Goal: Task Accomplishment & Management: Complete application form

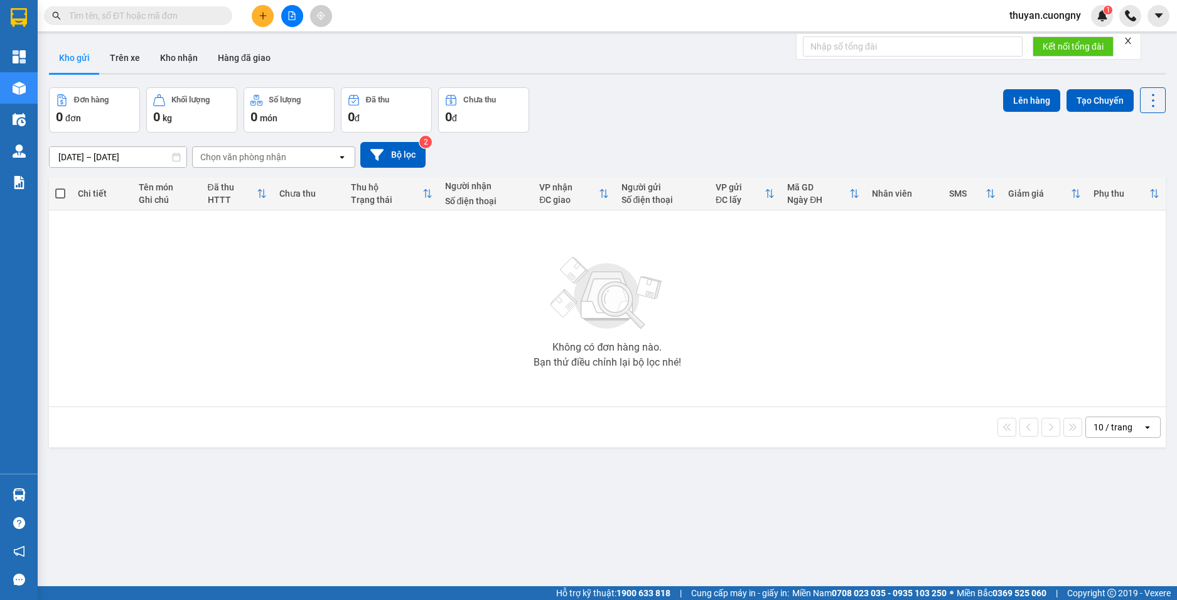
click at [139, 22] on input "text" at bounding box center [143, 16] width 148 height 14
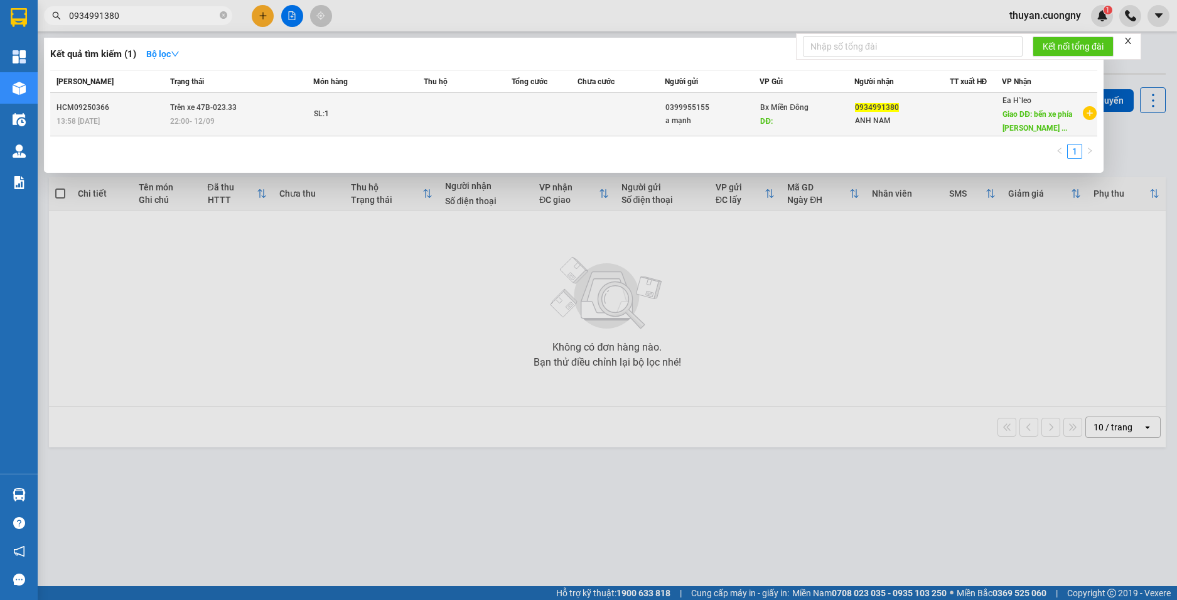
type input "0934991380"
click at [149, 111] on div "HCM09250366" at bounding box center [112, 107] width 110 height 13
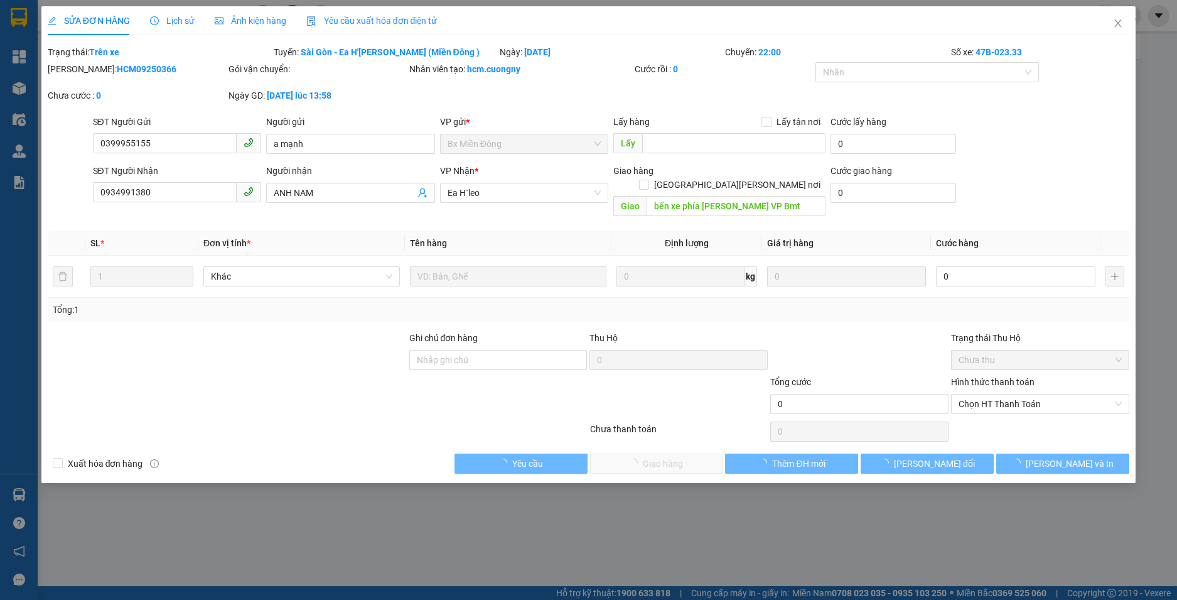
type input "0399955155"
type input "a mạnh"
type input "0934991380"
type input "ANH NAM"
type input "bến xe phía nam hoặc VP Bmt"
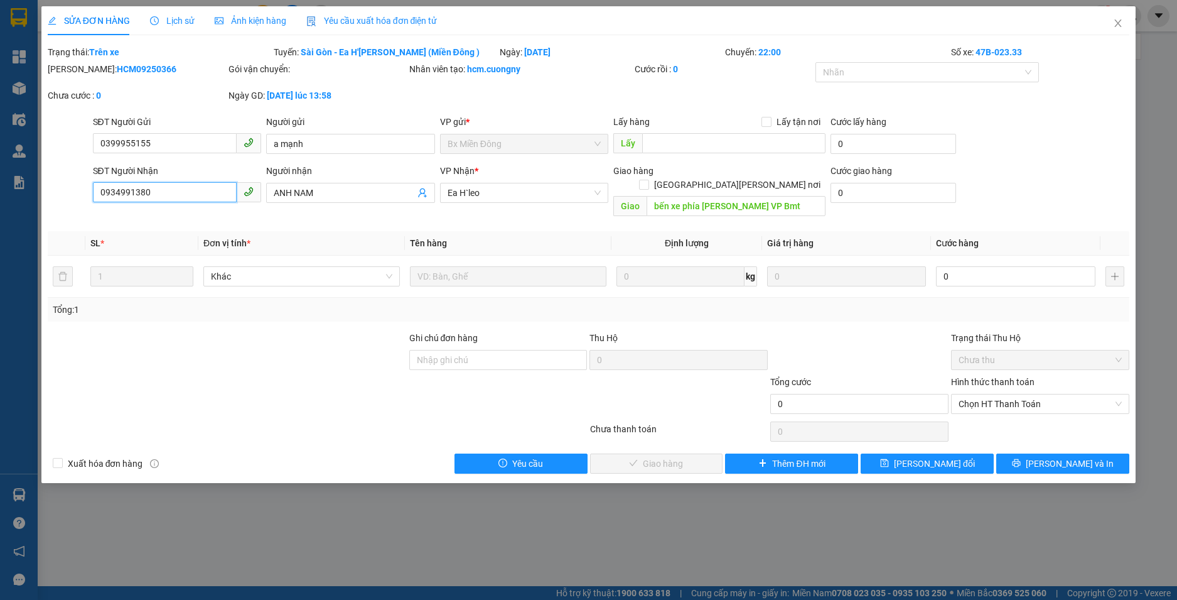
drag, startPoint x: 156, startPoint y: 193, endPoint x: 69, endPoint y: 202, distance: 87.8
click at [69, 202] on div "SĐT Người Nhận 0934991380 0934991380 Người nhận ANH NAM VP Nhận * Ea H`leo Giao…" at bounding box center [588, 193] width 1085 height 58
click at [1122, 25] on icon "close" at bounding box center [1118, 23] width 10 height 10
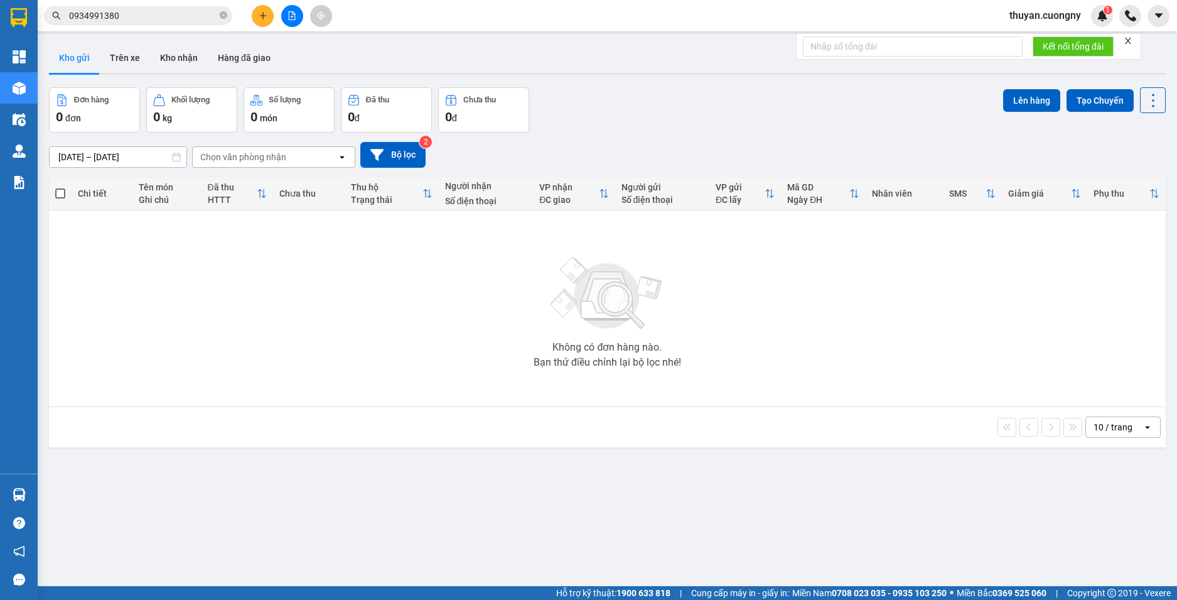
click at [142, 20] on input "0934991380" at bounding box center [143, 16] width 148 height 14
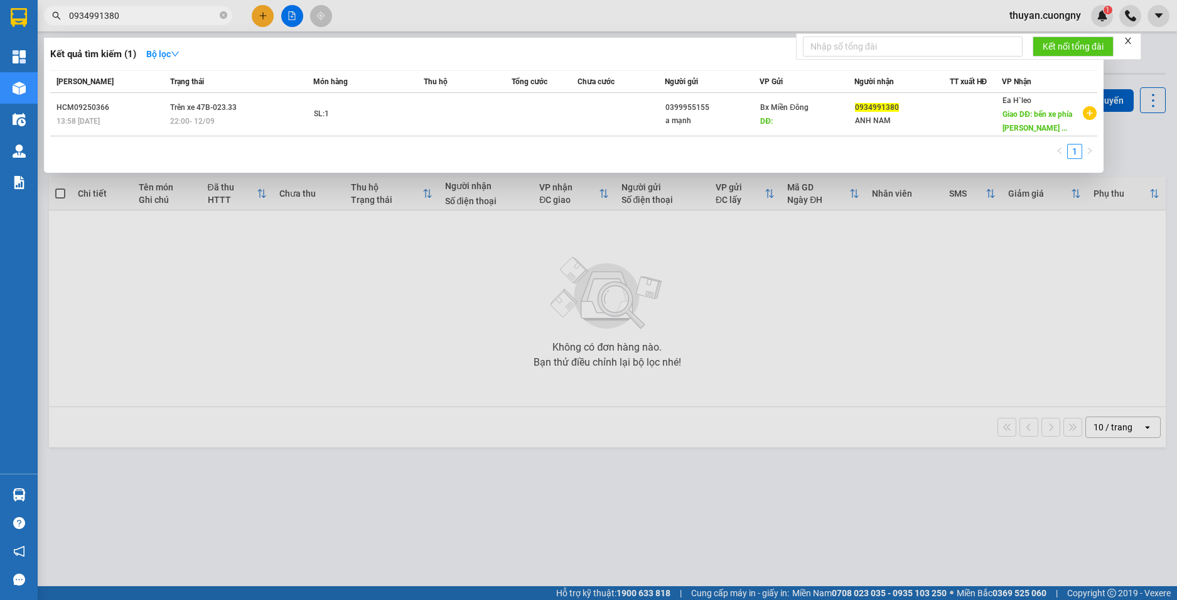
click at [142, 19] on input "0934991380" at bounding box center [143, 16] width 148 height 14
paste input "74280248"
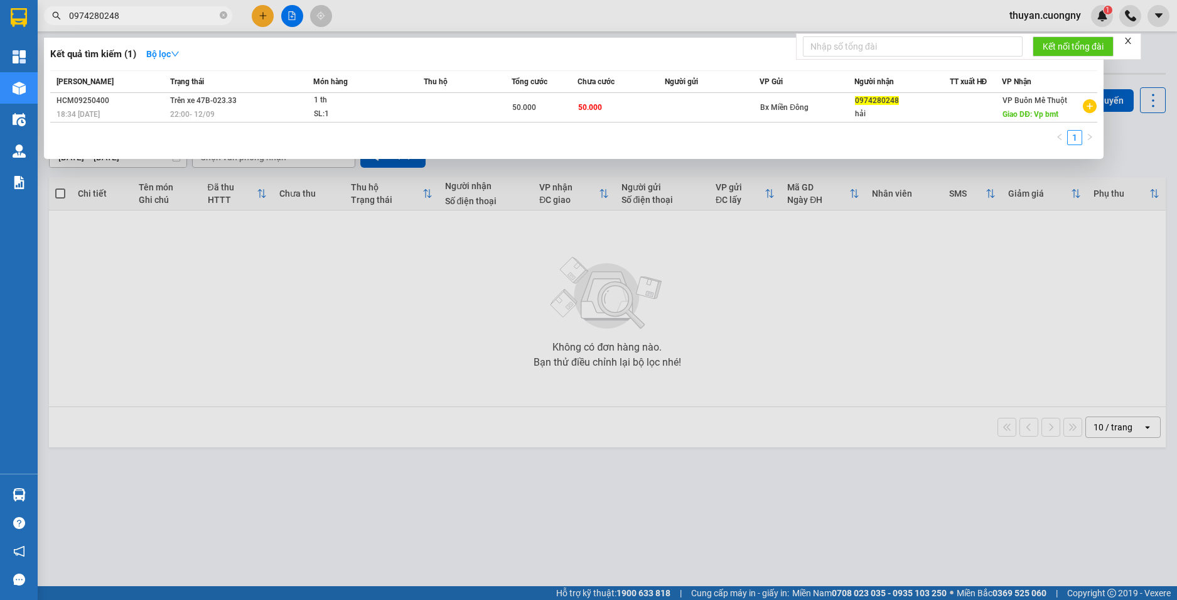
type input "0974280248"
click at [222, 19] on icon "close-circle" at bounding box center [224, 15] width 8 height 8
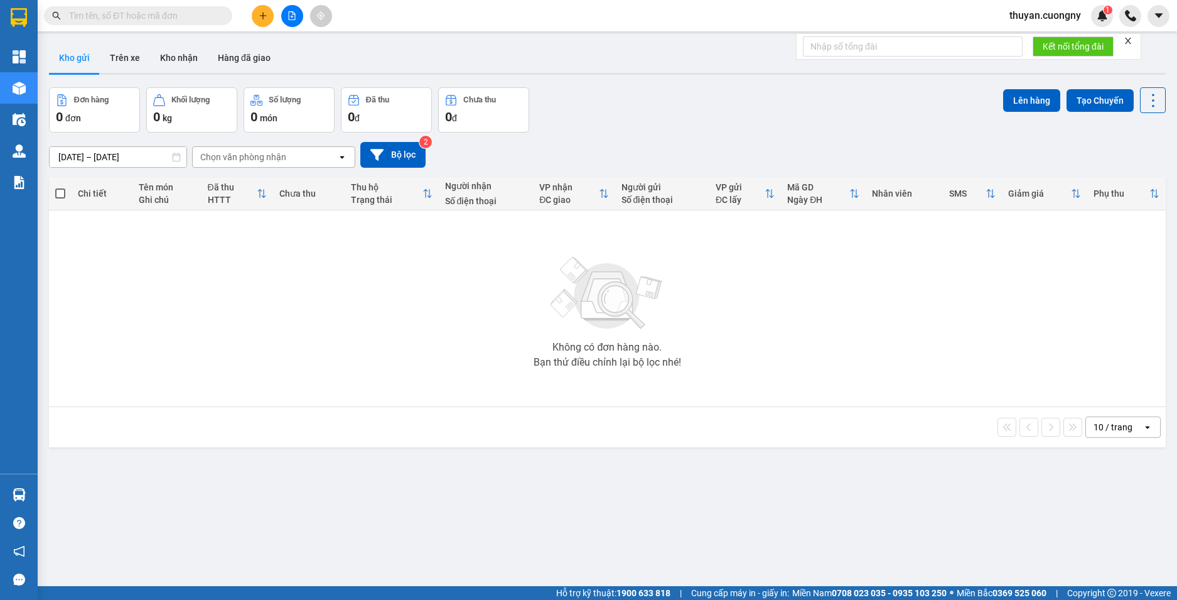
click at [206, 20] on input "text" at bounding box center [143, 16] width 148 height 14
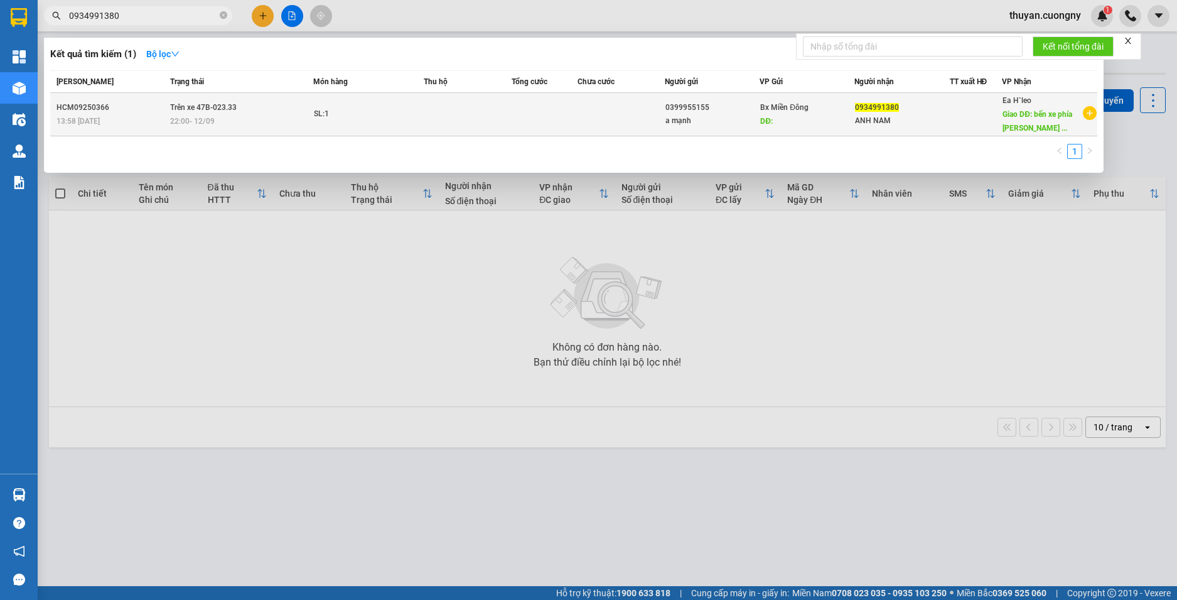
type input "0934991380"
click at [190, 117] on span "22:00 - 12/09" at bounding box center [192, 121] width 45 height 9
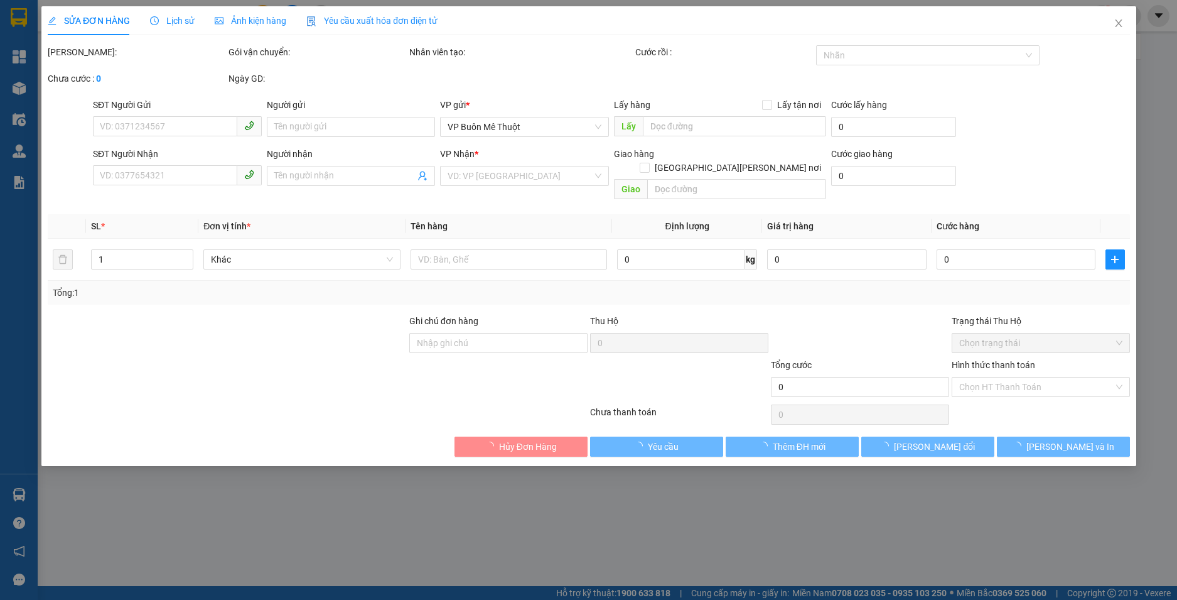
type input "0399955155"
type input "a mạnh"
type input "0934991380"
type input "ANH NAM"
type input "bến xe phía nam hoặc VP Bmt"
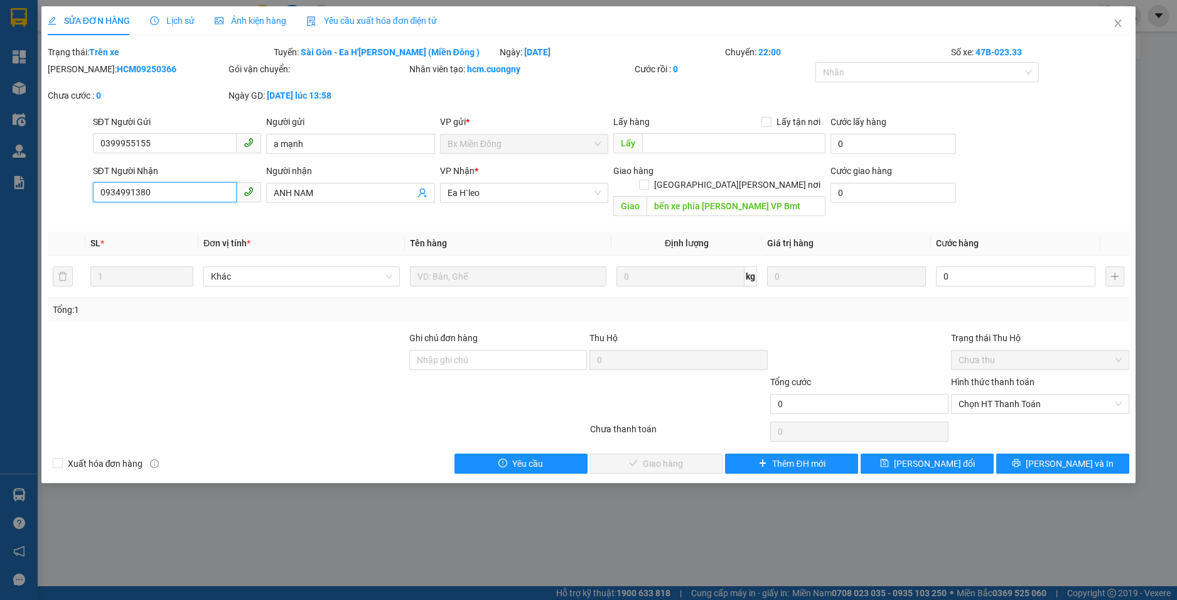
click at [166, 198] on input "0934991380" at bounding box center [165, 192] width 144 height 20
click at [168, 196] on input "0934991380" at bounding box center [165, 192] width 144 height 20
click at [169, 196] on input "0934991380" at bounding box center [165, 192] width 144 height 20
click at [1116, 28] on icon "close" at bounding box center [1118, 23] width 10 height 10
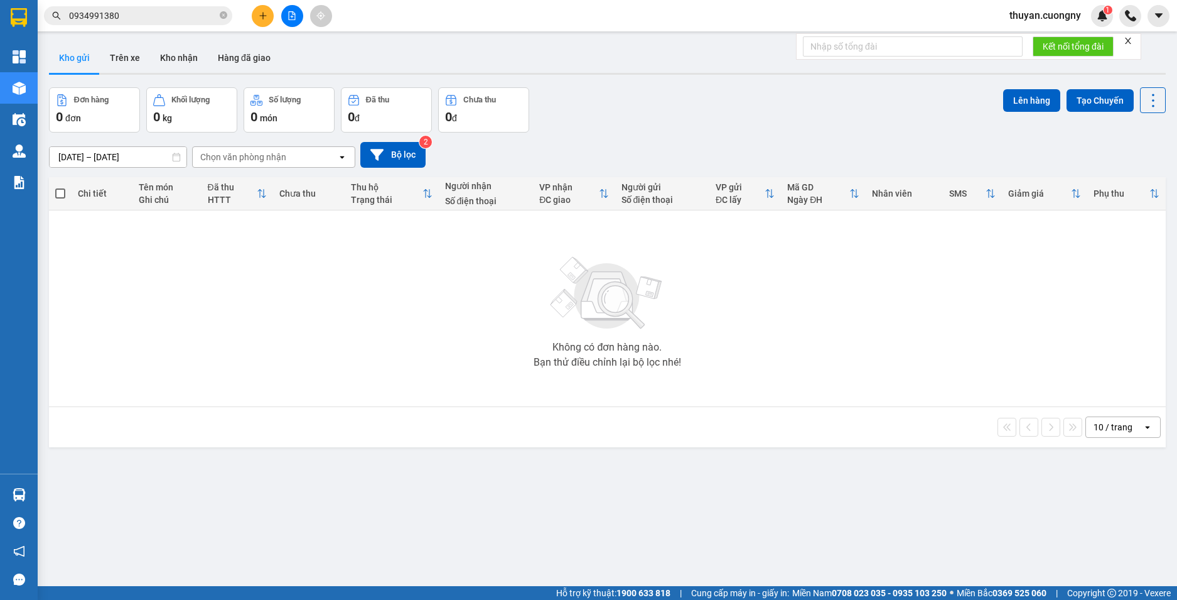
click at [171, 16] on input "0934991380" at bounding box center [143, 16] width 148 height 14
